Goal: Transaction & Acquisition: Purchase product/service

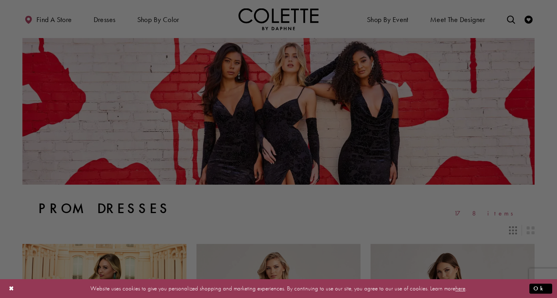
drag, startPoint x: 554, startPoint y: 20, endPoint x: 566, endPoint y: -10, distance: 31.6
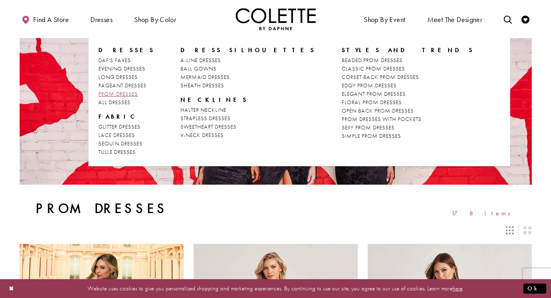
click at [124, 90] on span "PROM DRESSES" at bounding box center [117, 93] width 39 height 7
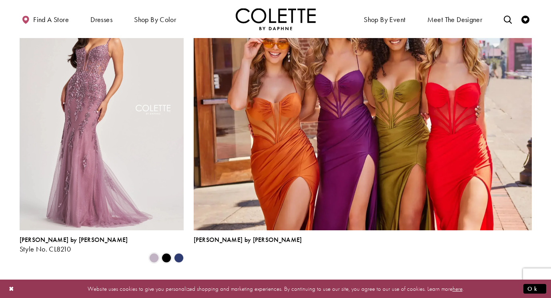
scroll to position [1730, 0]
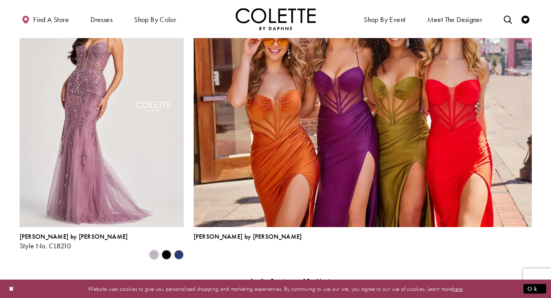
click at [262, 277] on span "2" at bounding box center [262, 281] width 4 height 8
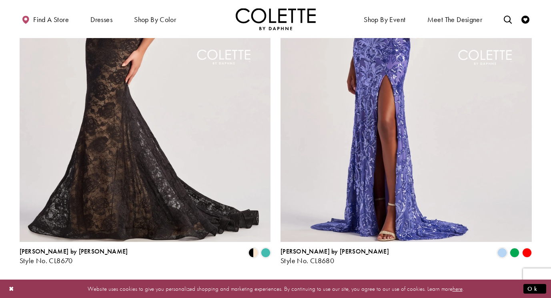
scroll to position [1583, 0]
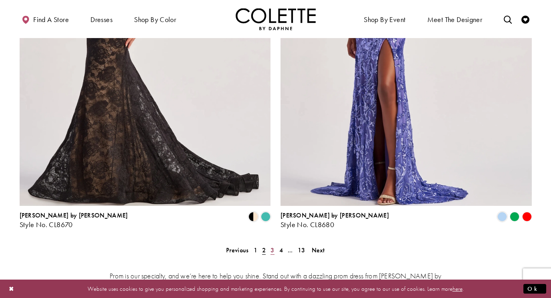
click at [271, 246] on span "3" at bounding box center [273, 250] width 4 height 8
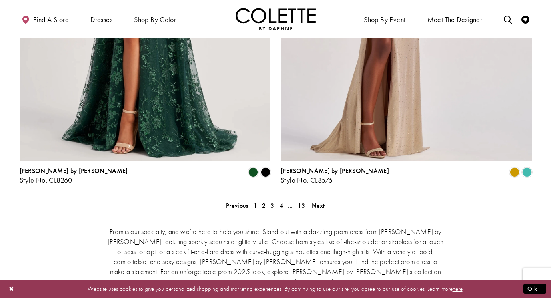
scroll to position [1631, 0]
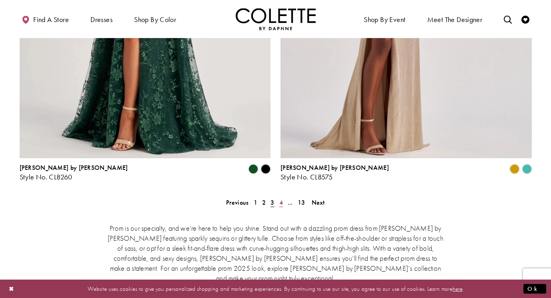
click at [281, 198] on span "4" at bounding box center [281, 202] width 4 height 8
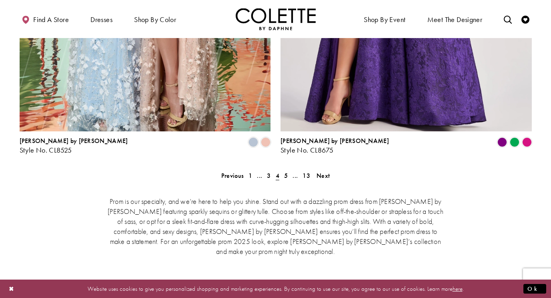
scroll to position [1663, 0]
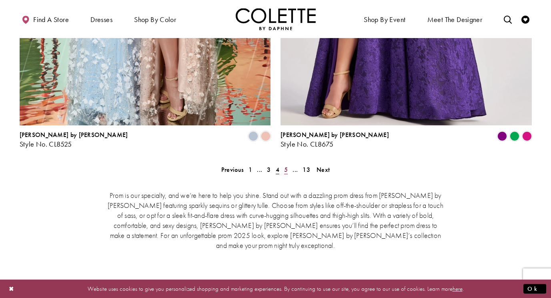
click at [286, 165] on span "5" at bounding box center [286, 169] width 4 height 8
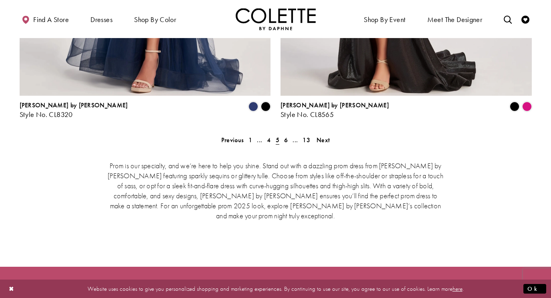
scroll to position [1645, 0]
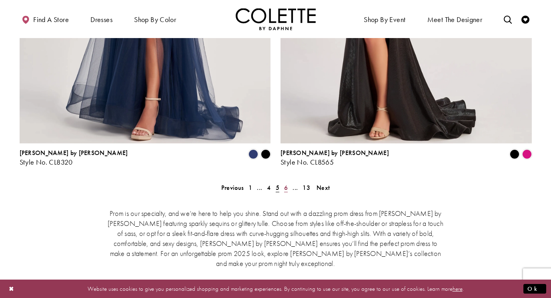
click at [286, 183] on span "6" at bounding box center [286, 187] width 4 height 8
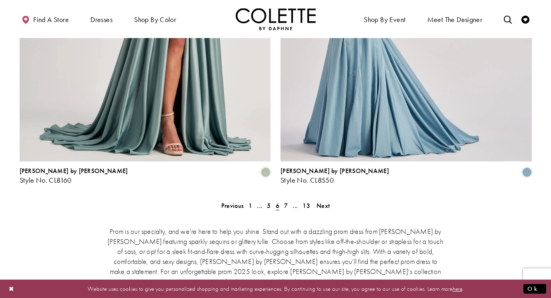
scroll to position [1643, 0]
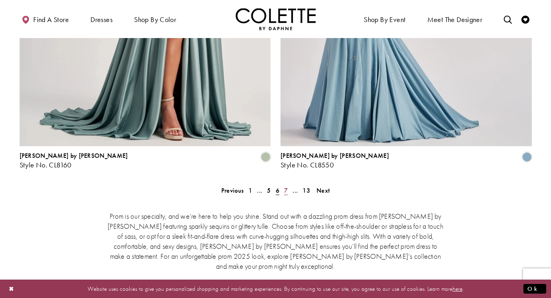
click at [286, 186] on span "7" at bounding box center [286, 190] width 4 height 8
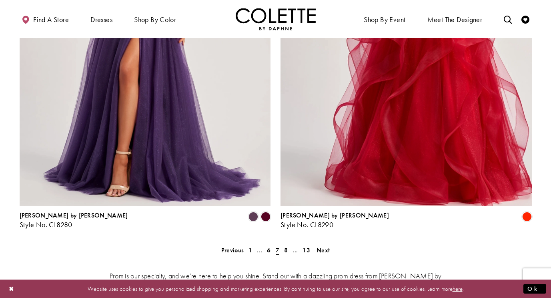
scroll to position [1598, 0]
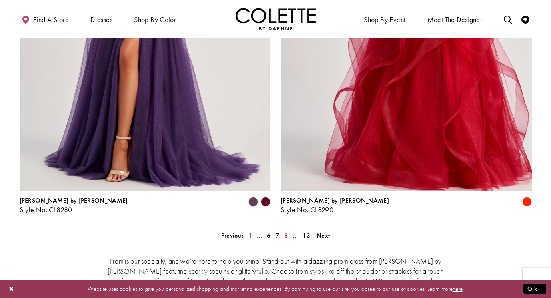
click at [288, 229] on link "8" at bounding box center [286, 235] width 8 height 12
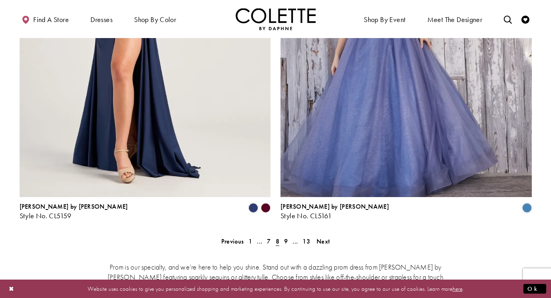
scroll to position [1637, 0]
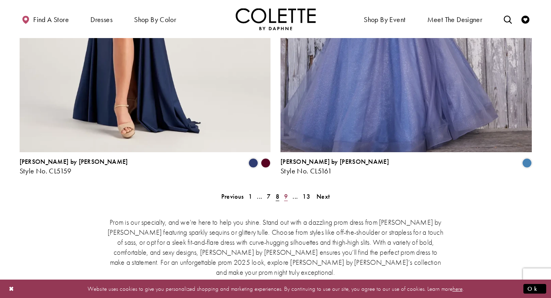
click at [288, 190] on link "9" at bounding box center [286, 196] width 8 height 12
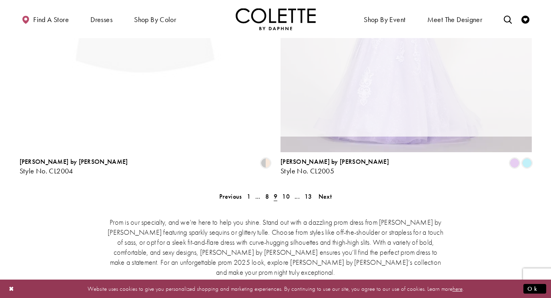
scroll to position [205, 0]
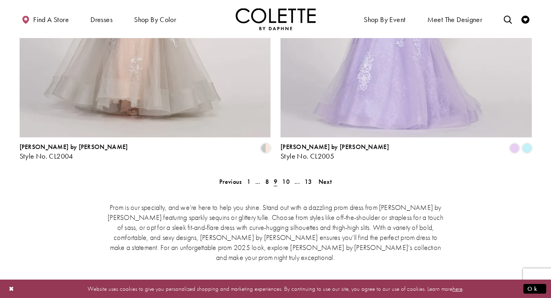
scroll to position [1654, 0]
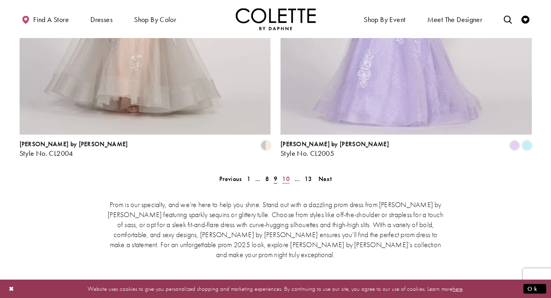
click at [287, 174] on span "10" at bounding box center [286, 178] width 8 height 8
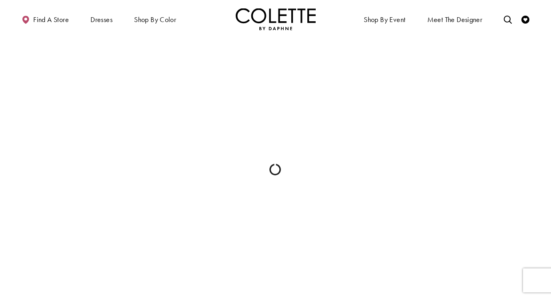
scroll to position [205, 0]
